Goal: Contribute content

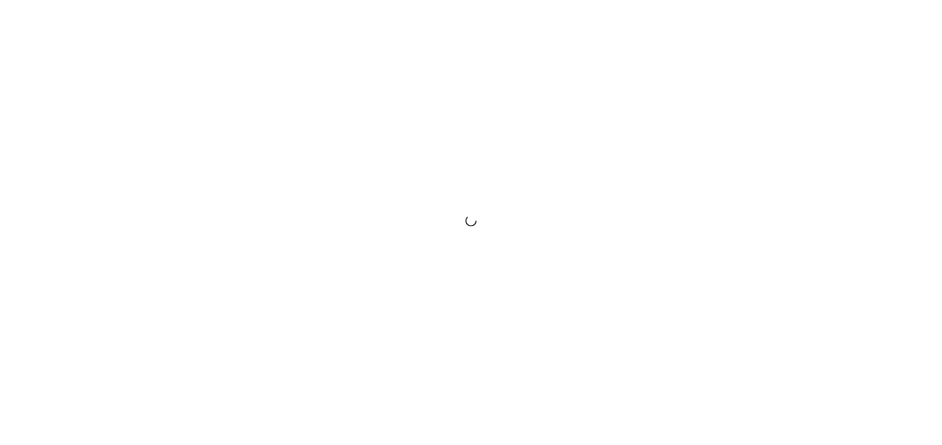
scroll to position [370, 0]
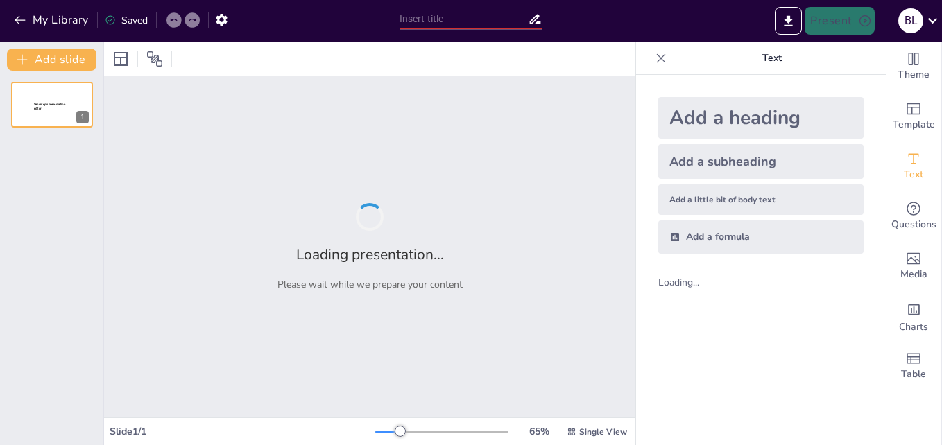
type input "Periodismo y Seguridad Vial: Informando para Prevenir"
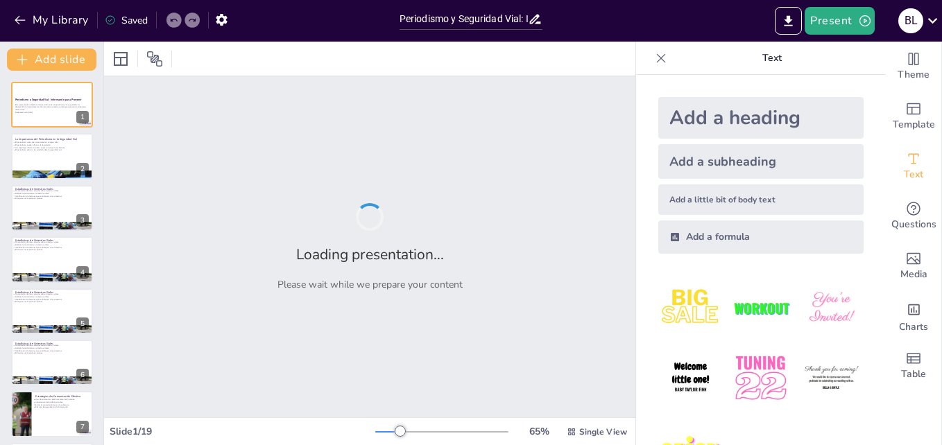
checkbox input "true"
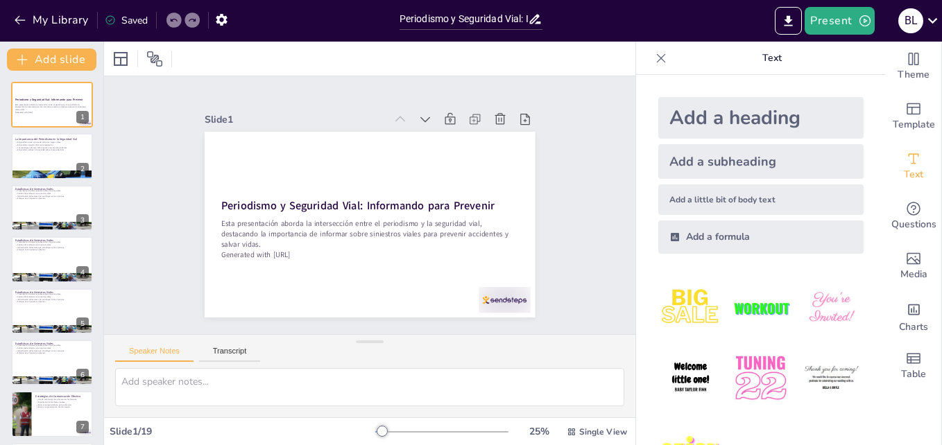
checkbox input "true"
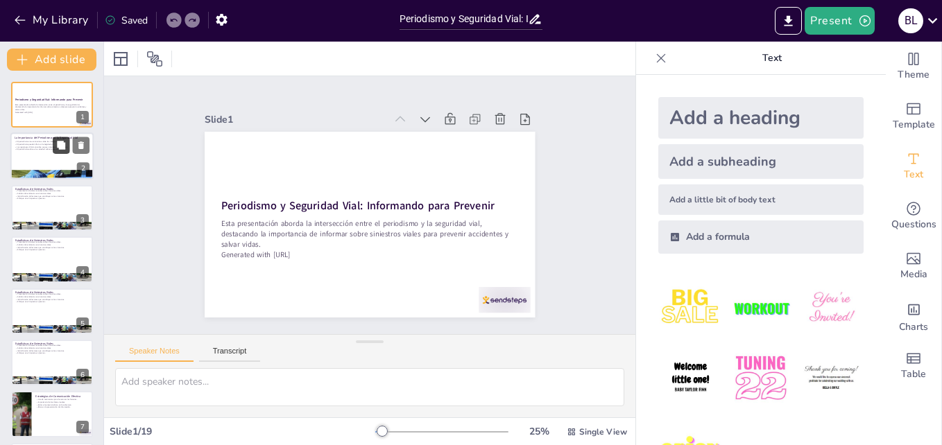
checkbox input "true"
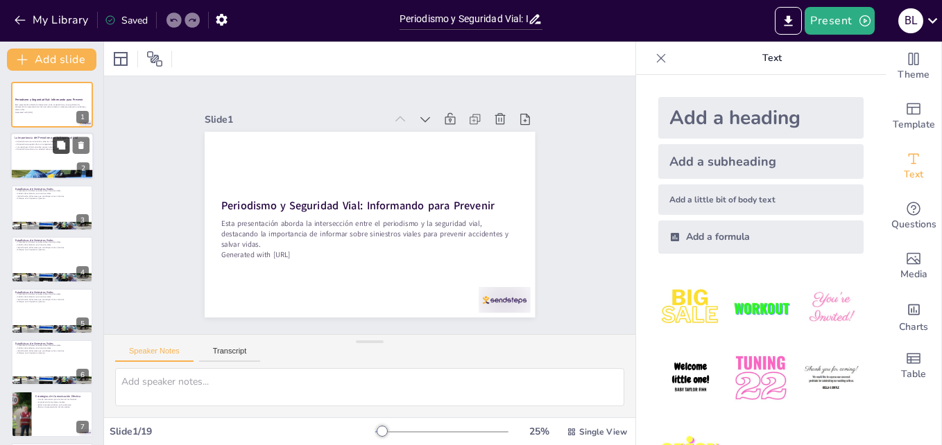
checkbox input "true"
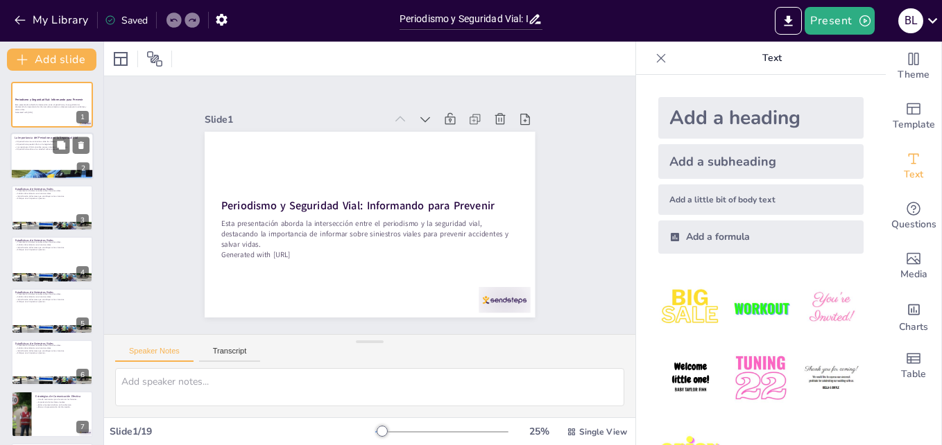
checkbox input "true"
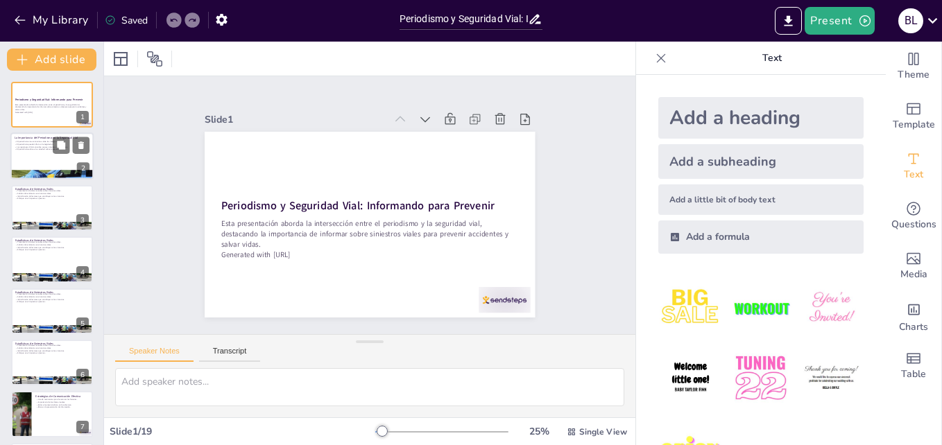
click at [53, 157] on div at bounding box center [51, 156] width 83 height 47
type textarea "La creación de conciencia es fundamental en la prevención de siniestros viales.…"
checkbox input "true"
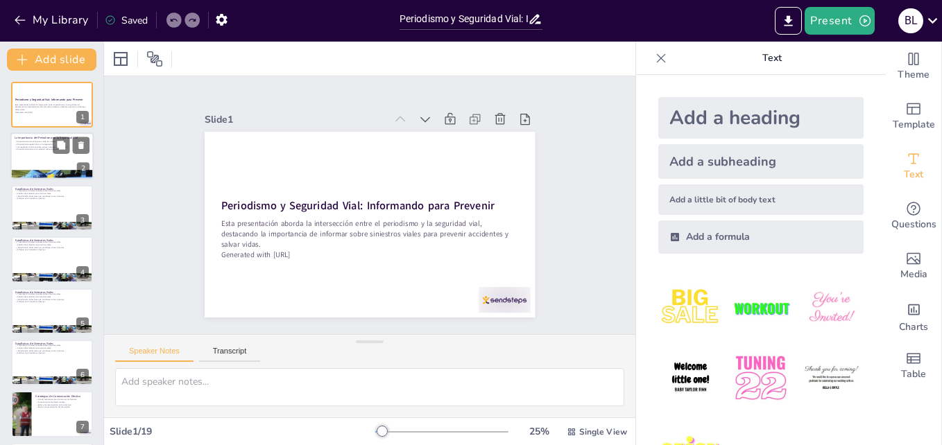
checkbox input "true"
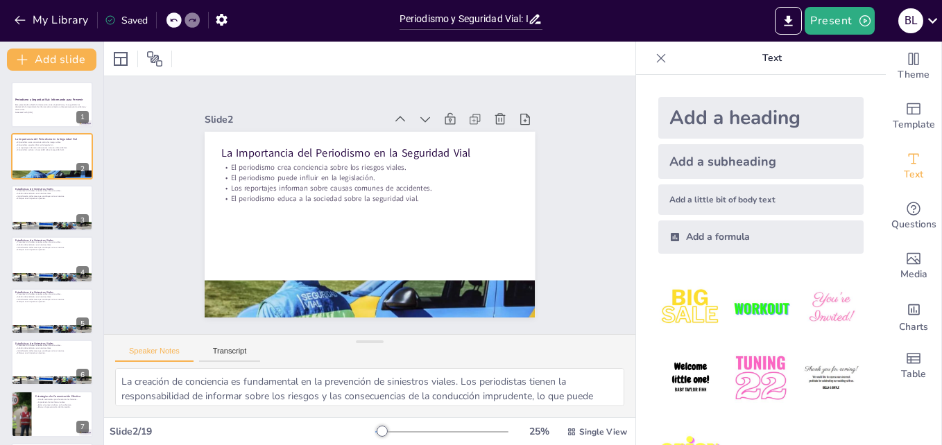
checkbox input "true"
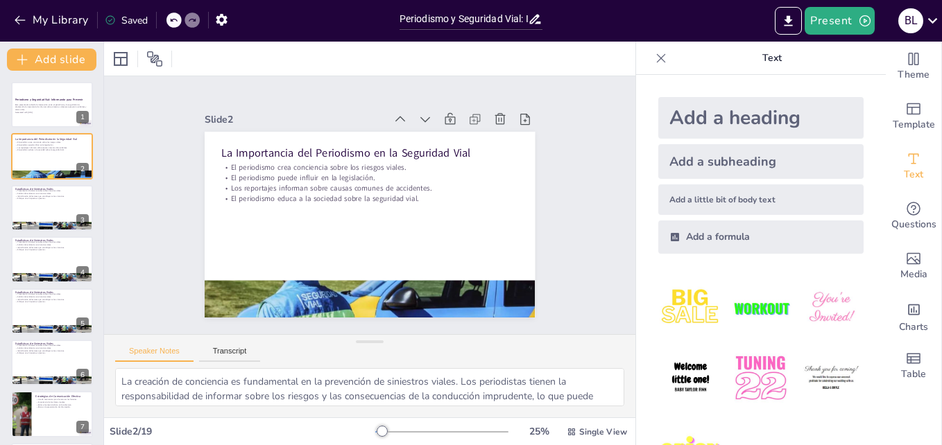
checkbox input "true"
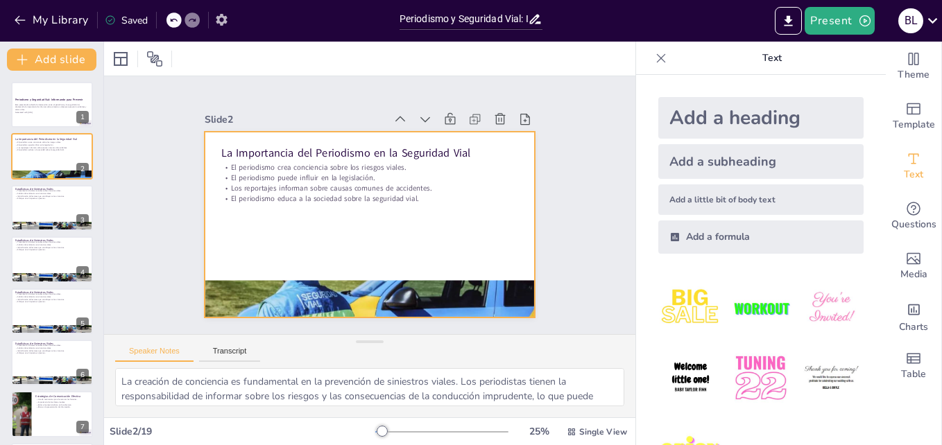
checkbox input "true"
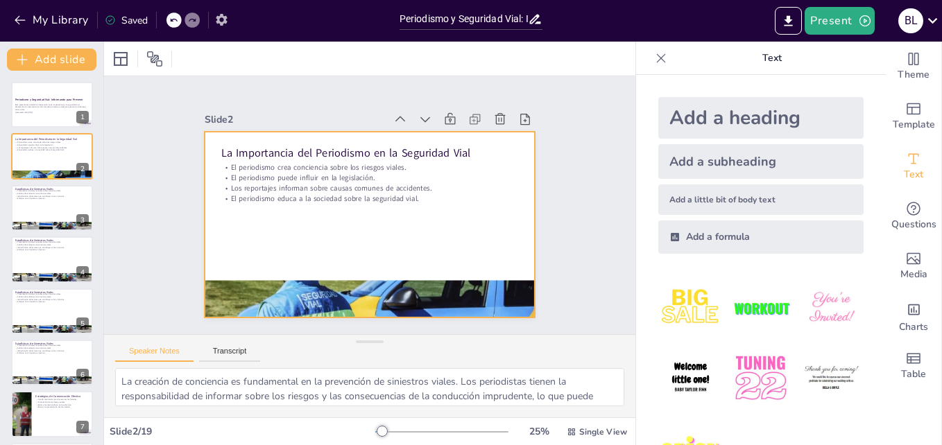
checkbox input "true"
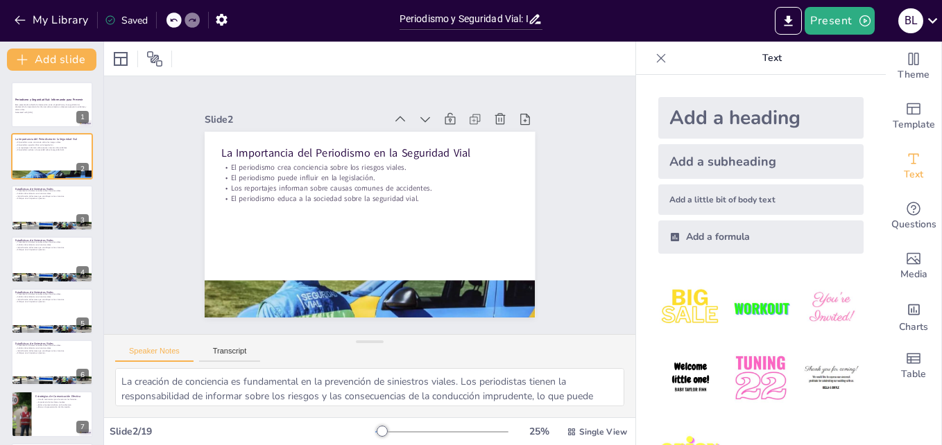
checkbox input "true"
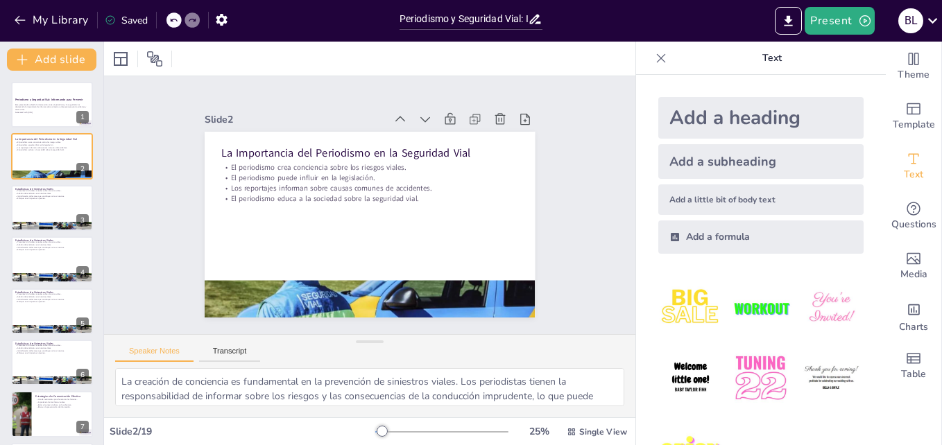
checkbox input "true"
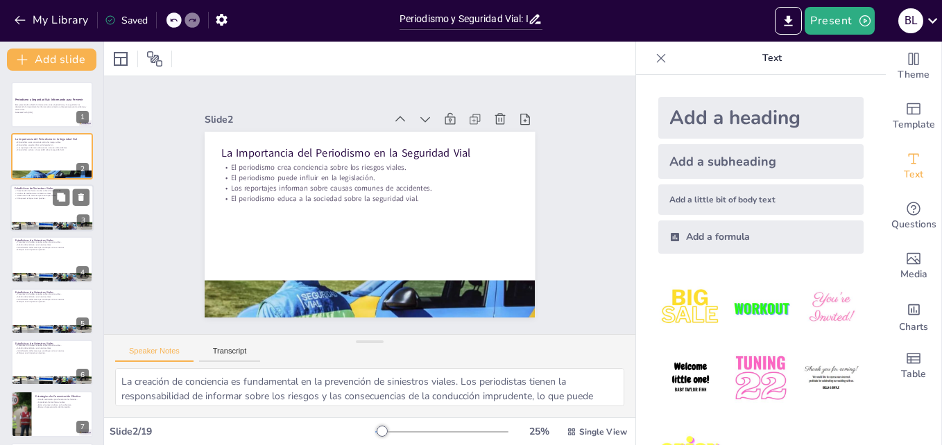
checkbox input "true"
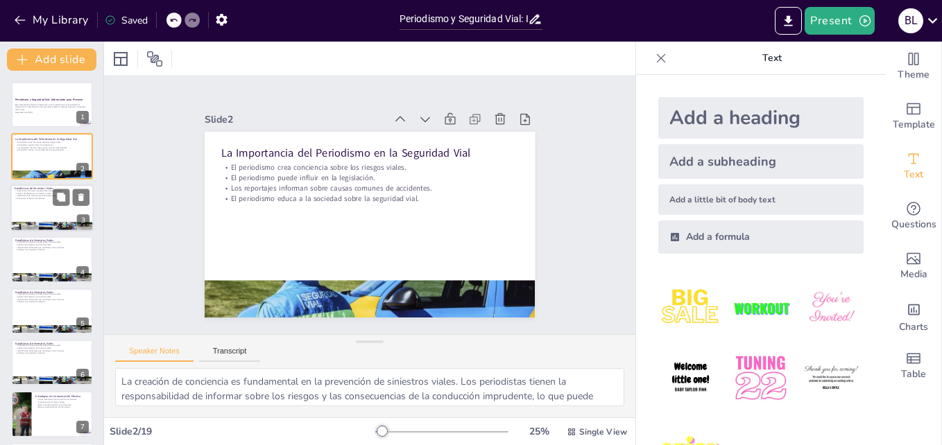
checkbox input "true"
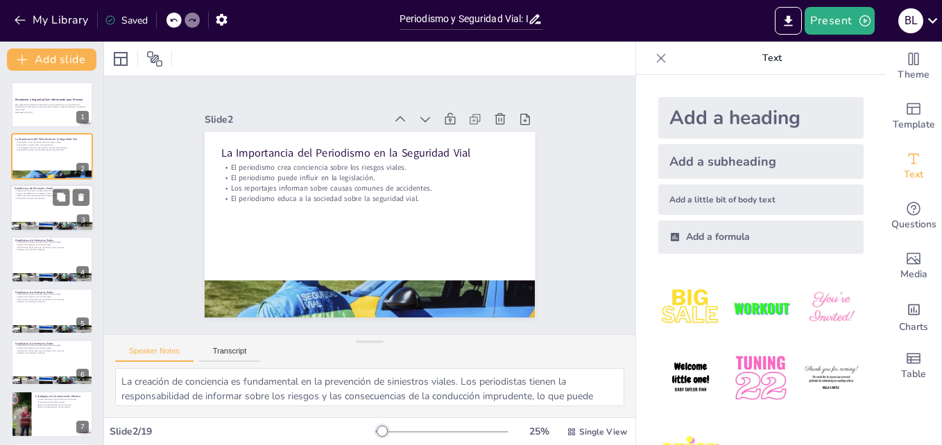
checkbox input "true"
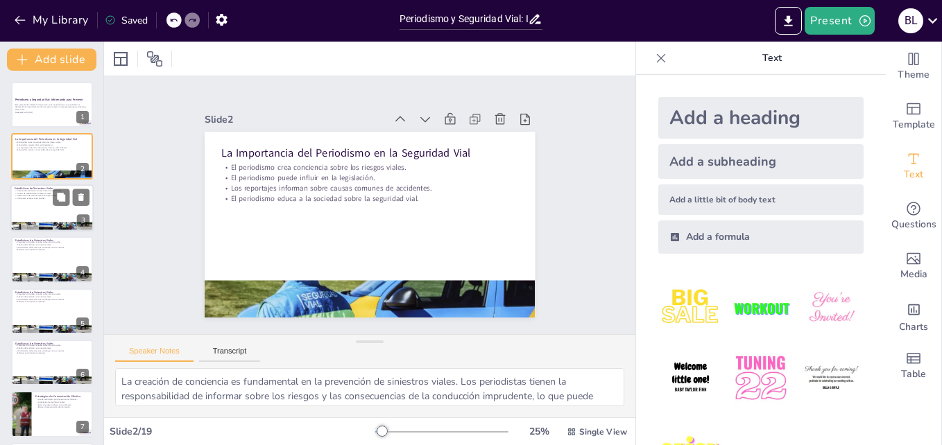
checkbox input "true"
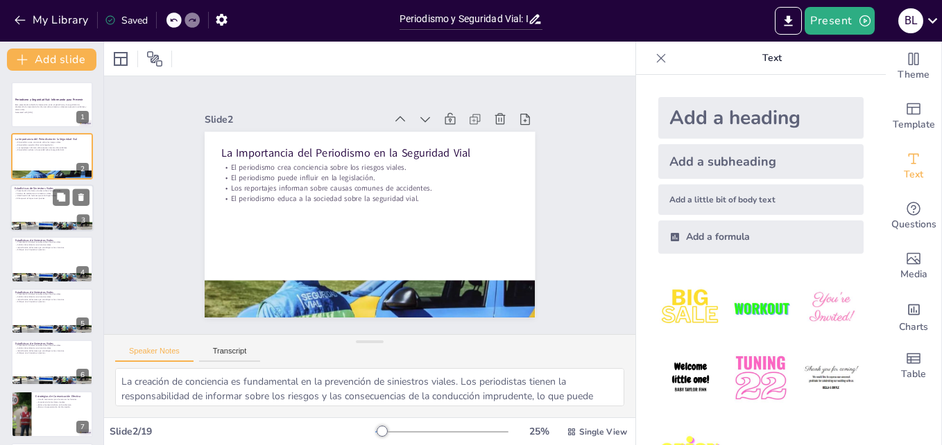
click at [37, 191] on p "Presentación de datos actuales sobre siniestros viales." at bounding box center [52, 190] width 75 height 3
type textarea "La presentación de datos actuales es crucial para comprender la magnitud del pr…"
checkbox input "true"
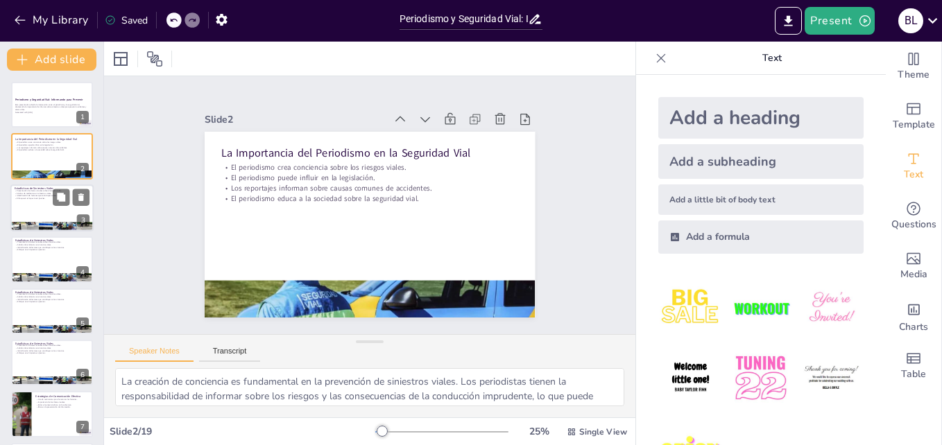
checkbox input "true"
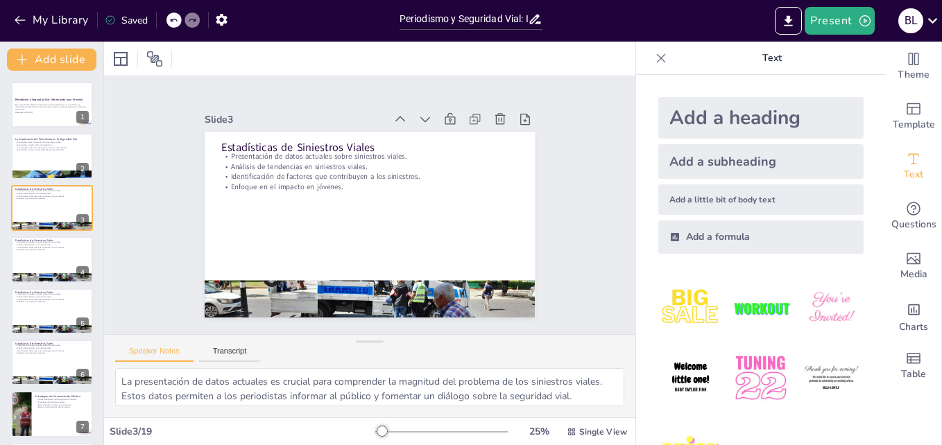
checkbox input "true"
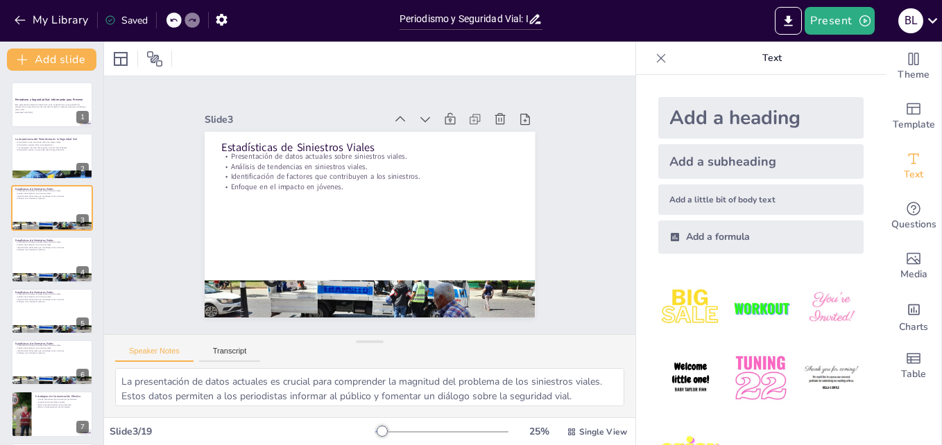
checkbox input "true"
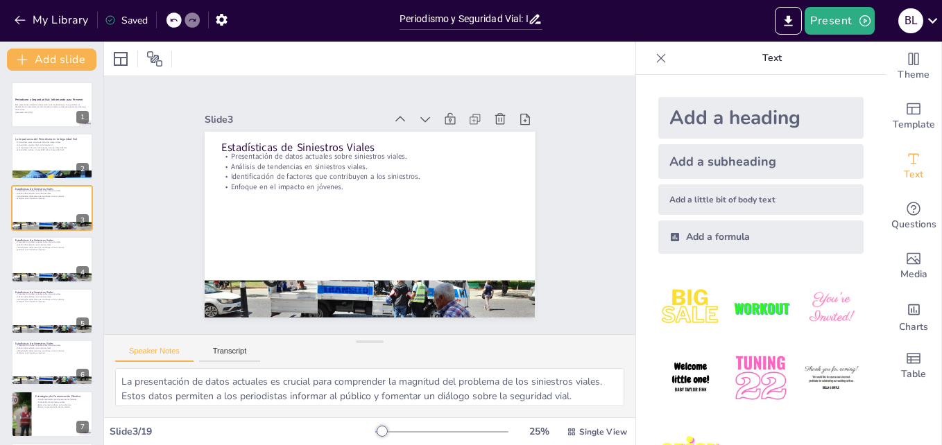
checkbox input "true"
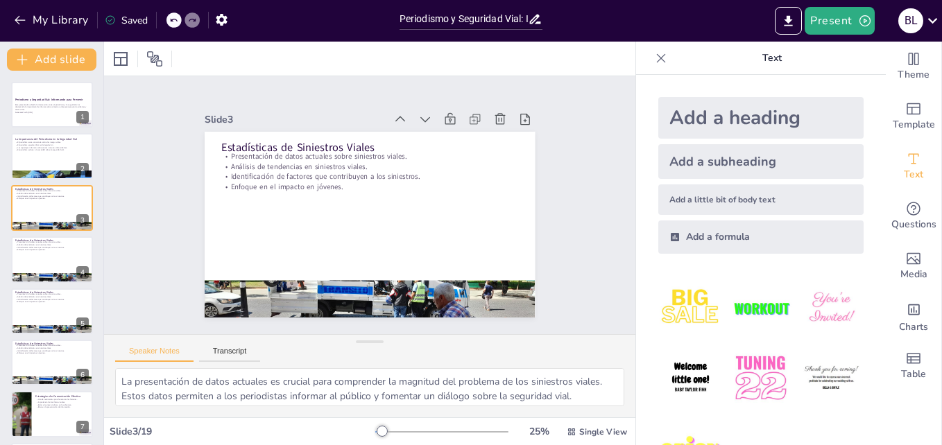
checkbox input "true"
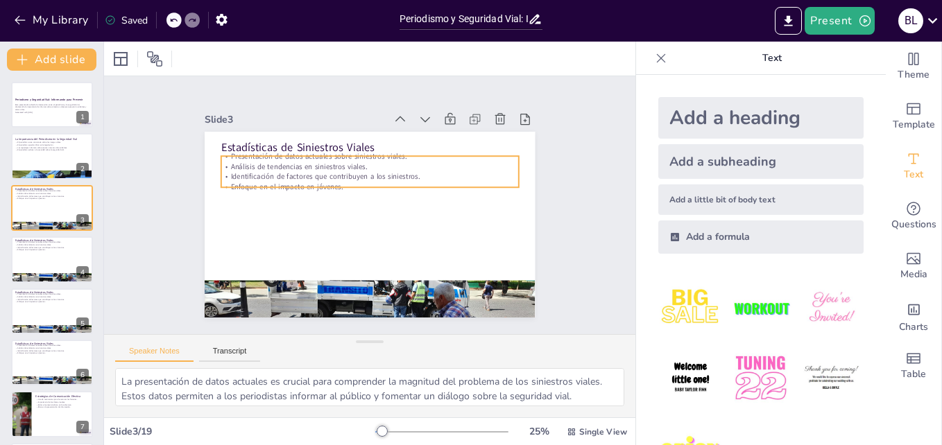
checkbox input "true"
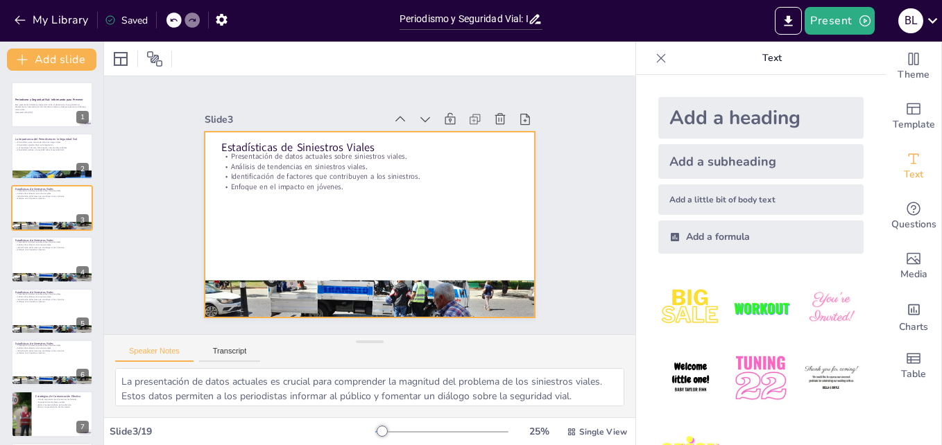
checkbox input "true"
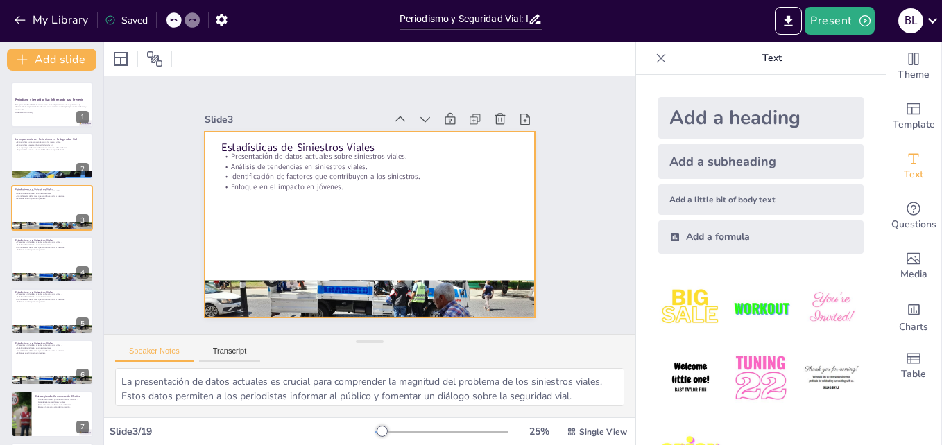
checkbox input "true"
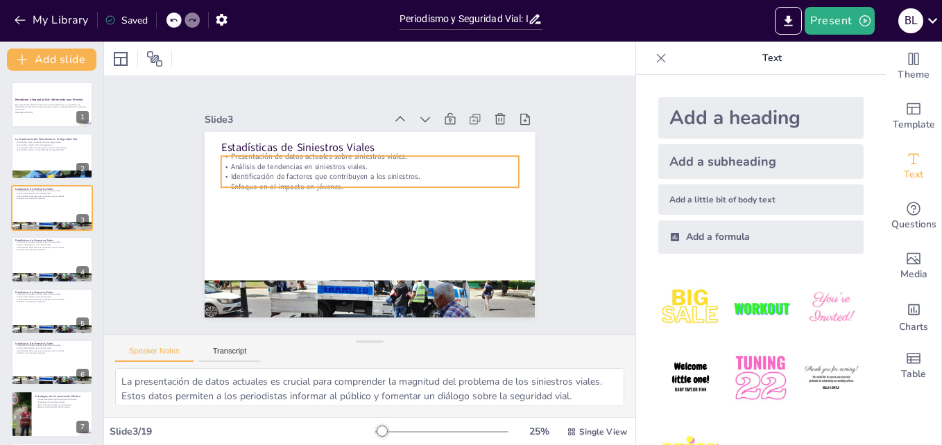
checkbox input "true"
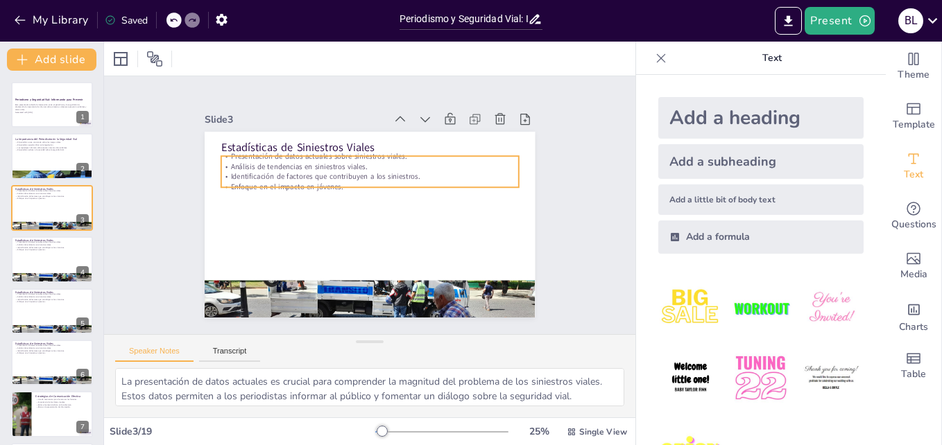
checkbox input "true"
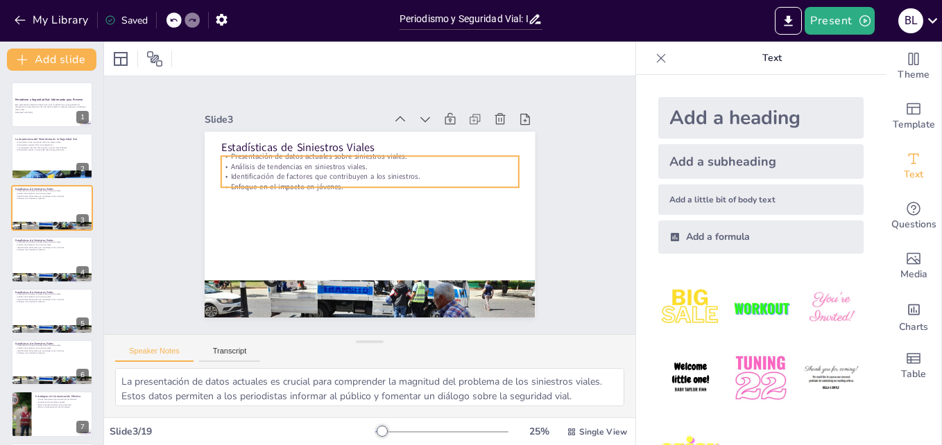
checkbox input "true"
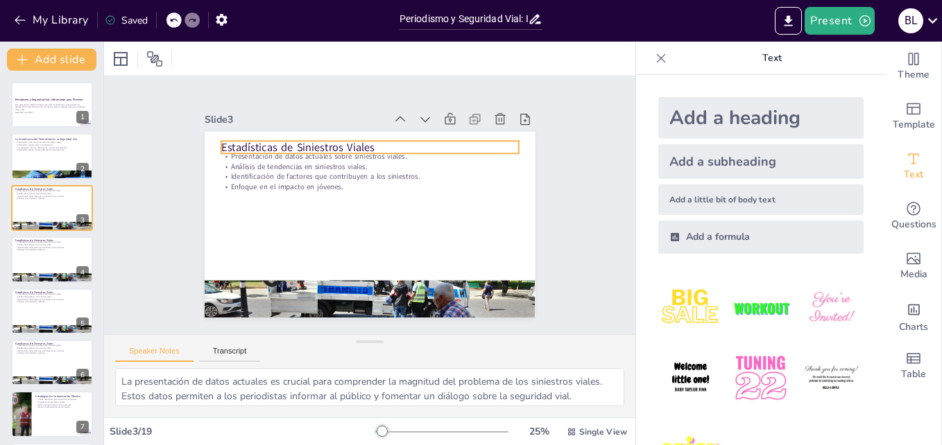
checkbox input "true"
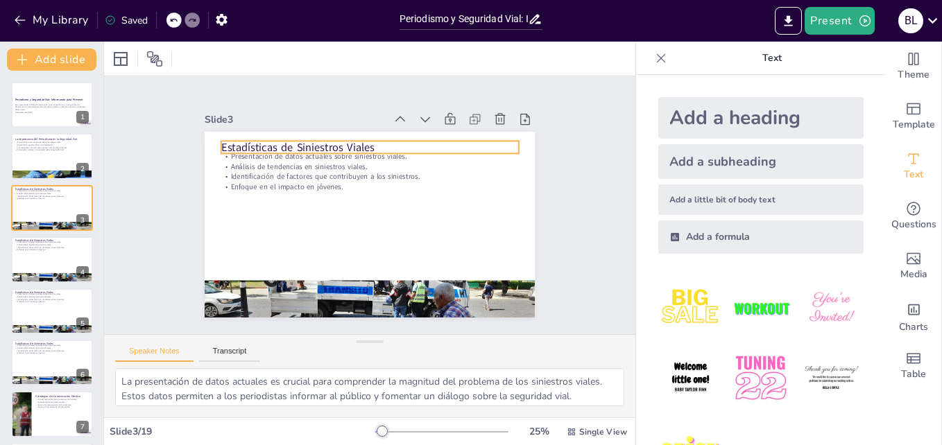
checkbox input "true"
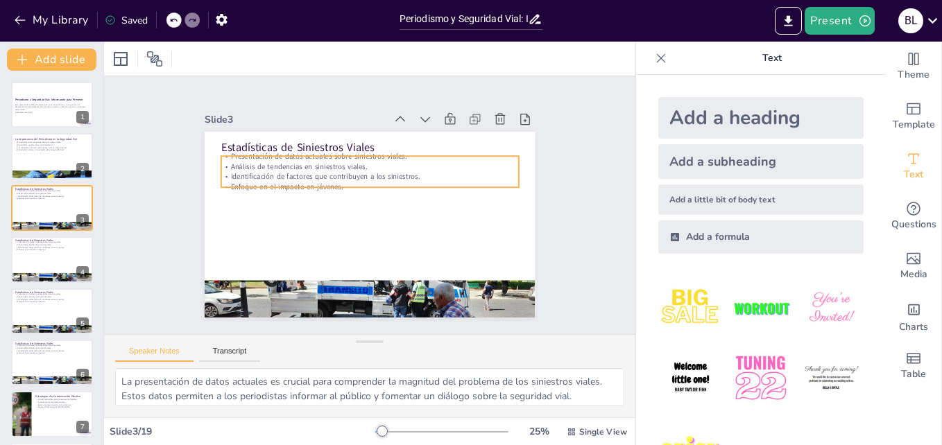
checkbox input "true"
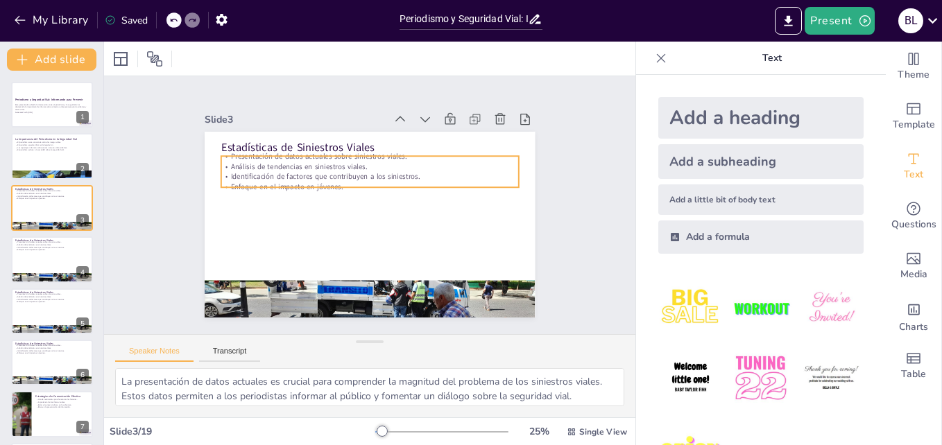
checkbox input "true"
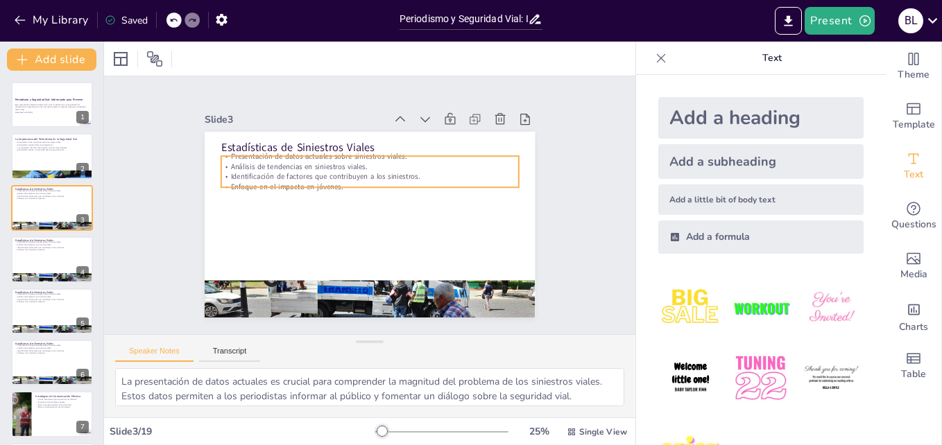
checkbox input "true"
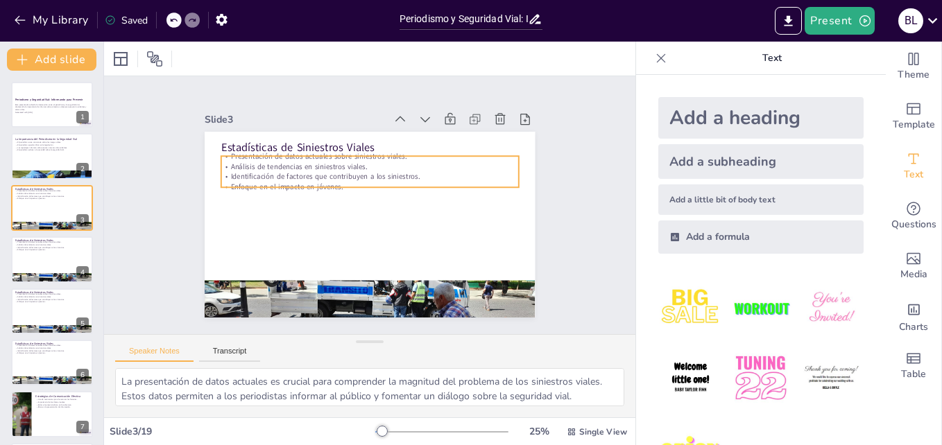
checkbox input "true"
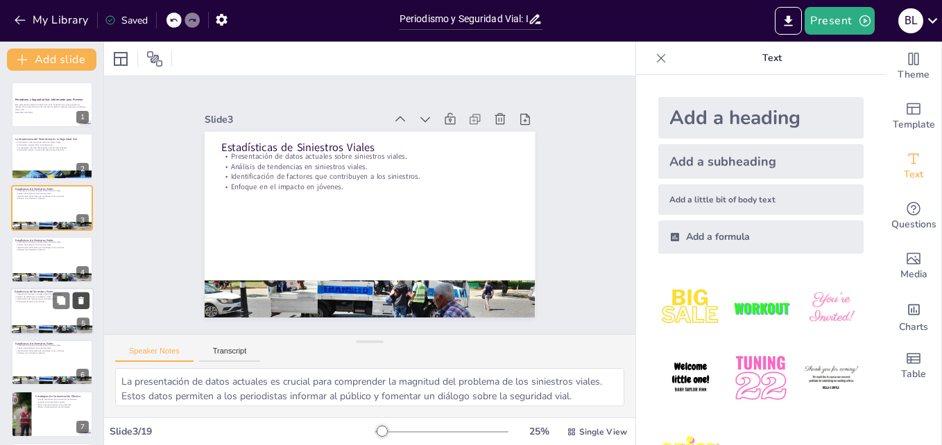
checkbox input "true"
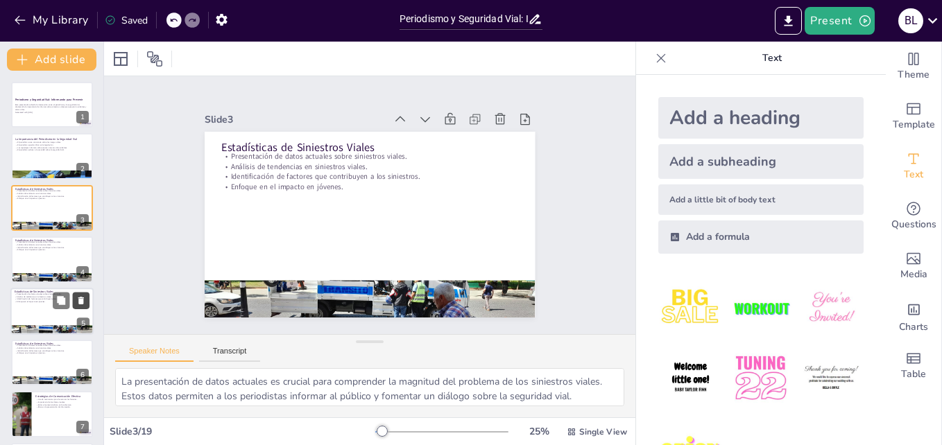
checkbox input "true"
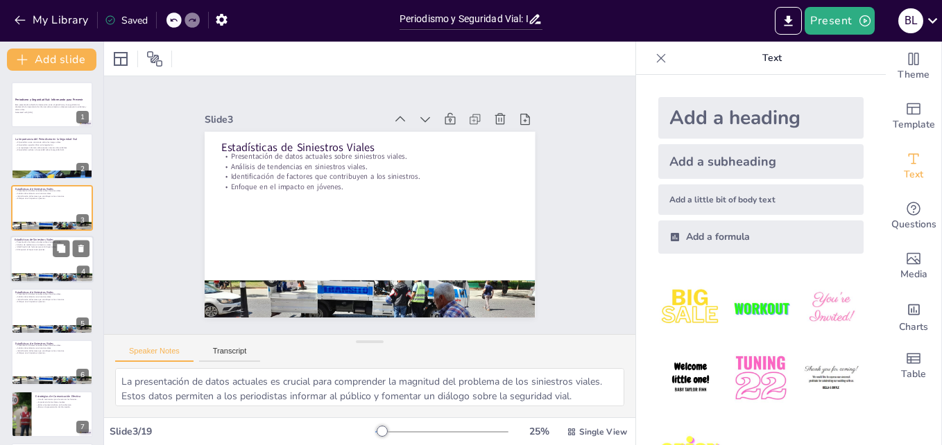
checkbox input "true"
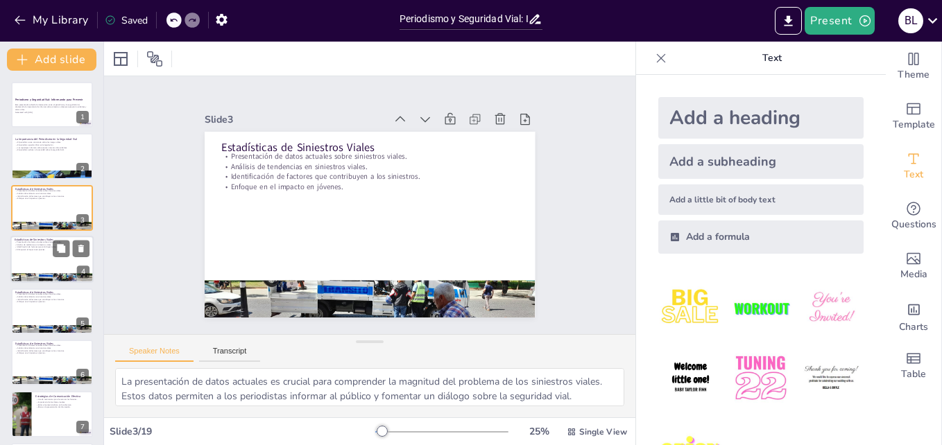
checkbox input "true"
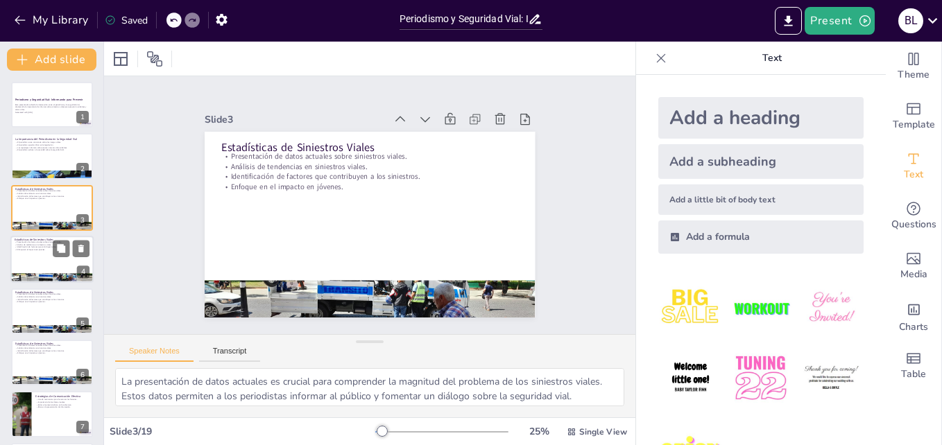
checkbox input "true"
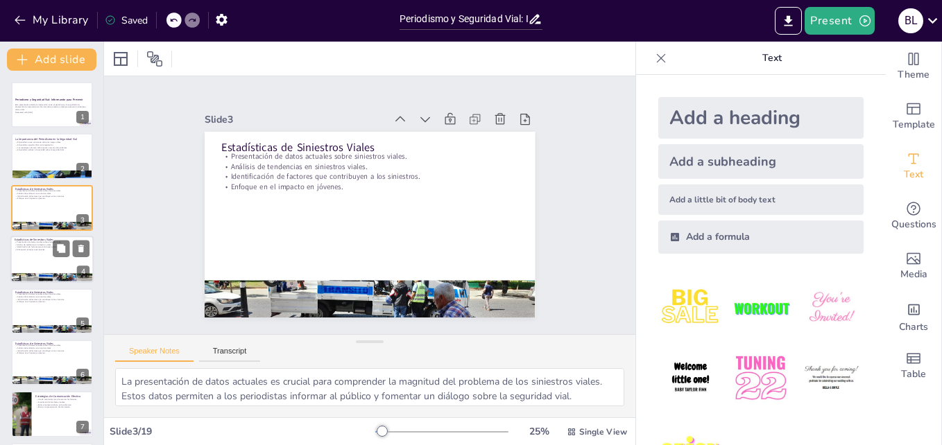
checkbox input "true"
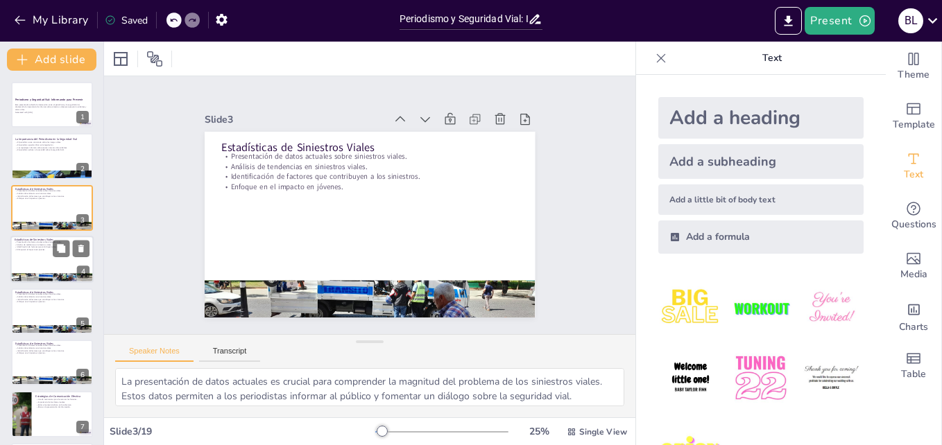
click at [31, 255] on div at bounding box center [51, 259] width 83 height 47
checkbox input "true"
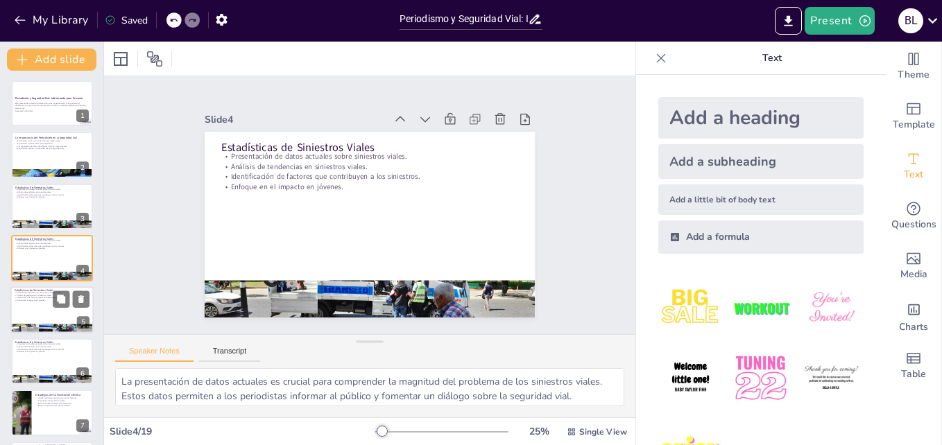
click at [52, 291] on p "Estadísticas de Siniestros Viales" at bounding box center [52, 291] width 75 height 4
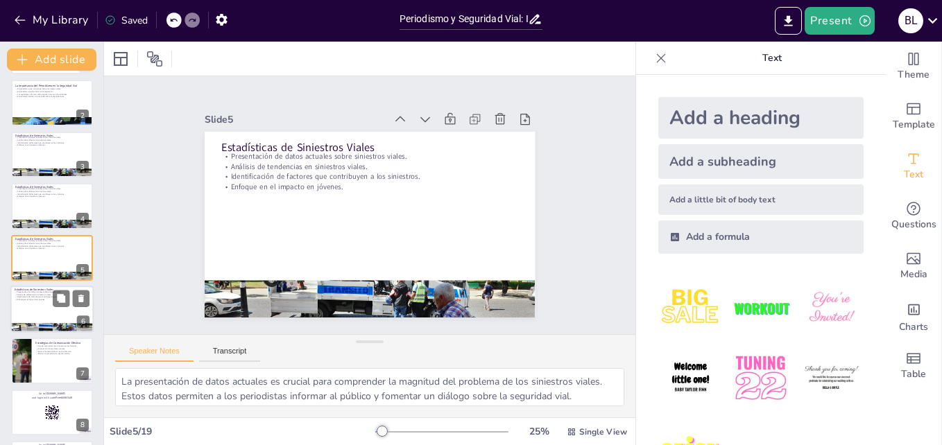
click at [33, 298] on p "Enfoque en el impacto en jóvenes." at bounding box center [52, 299] width 75 height 3
